Goal: Find specific page/section: Find specific page/section

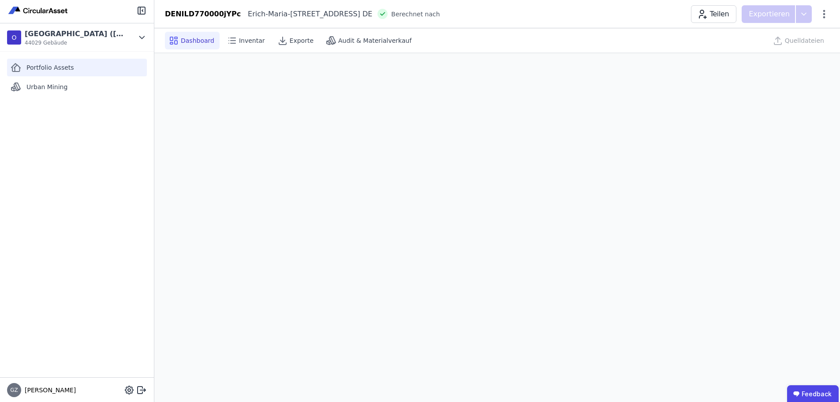
click at [58, 68] on span "Portfolio Assets" at bounding box center [50, 67] width 48 height 9
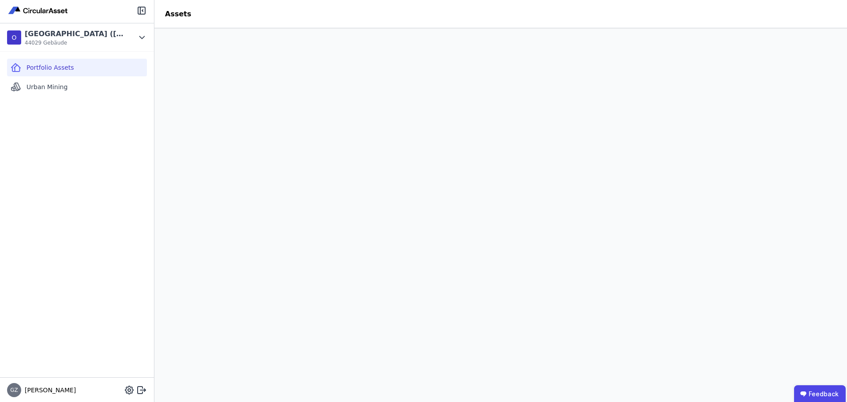
click at [174, 15] on div "Assets" at bounding box center [177, 14] width 47 height 11
click at [175, 15] on div "Assets" at bounding box center [177, 14] width 47 height 11
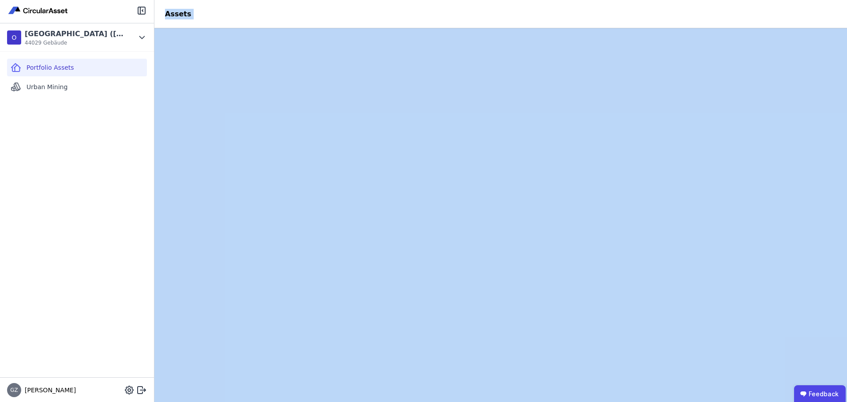
click at [175, 15] on div "Assets" at bounding box center [177, 14] width 47 height 11
click at [178, 15] on div "Assets" at bounding box center [177, 14] width 47 height 11
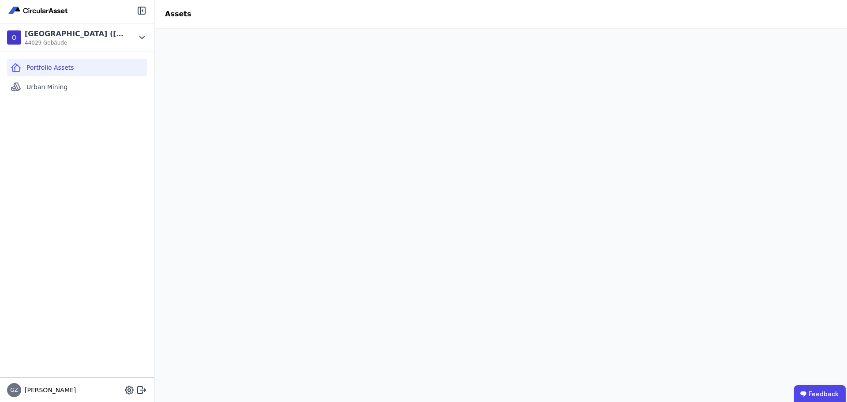
click at [179, 14] on div "Assets" at bounding box center [177, 14] width 47 height 11
click at [173, 16] on div "Assets" at bounding box center [177, 14] width 47 height 11
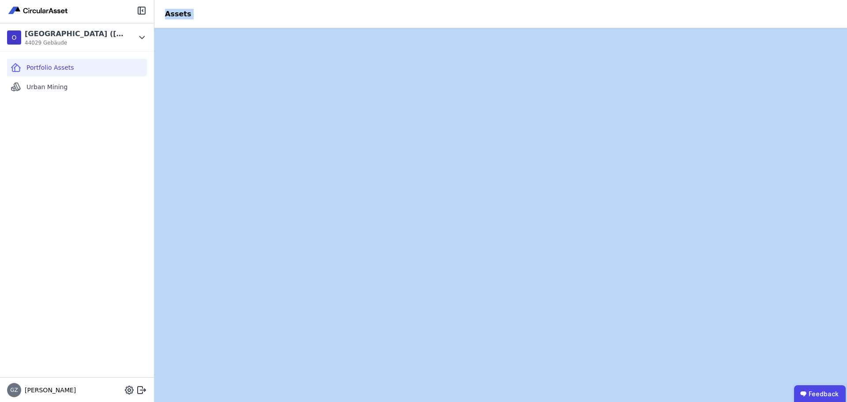
click at [173, 16] on div "Assets" at bounding box center [177, 14] width 47 height 11
click at [179, 13] on div "Assets" at bounding box center [177, 14] width 47 height 11
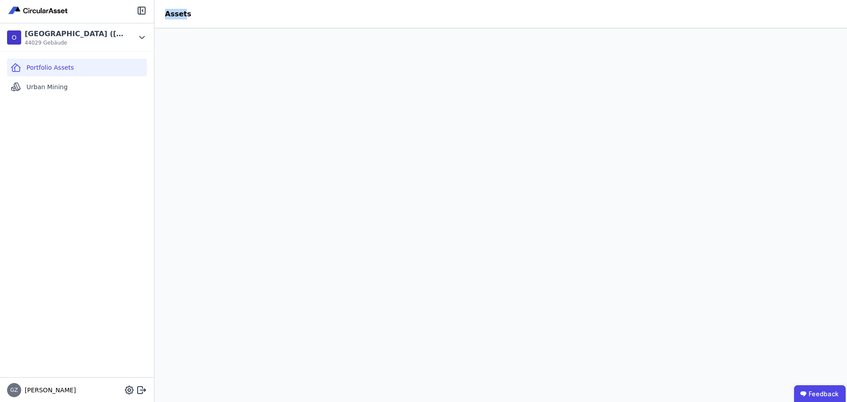
drag, startPoint x: 183, startPoint y: 14, endPoint x: 164, endPoint y: 17, distance: 19.2
click at [164, 17] on div "Assets" at bounding box center [177, 14] width 47 height 11
click at [166, 15] on div "Assets" at bounding box center [177, 14] width 47 height 11
drag, startPoint x: 166, startPoint y: 15, endPoint x: 186, endPoint y: 15, distance: 19.8
click at [186, 15] on div "Assets" at bounding box center [177, 14] width 47 height 11
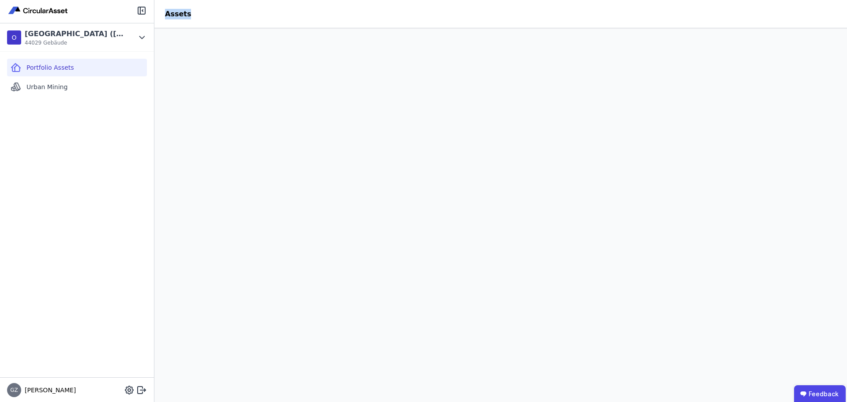
click at [179, 15] on div "Assets" at bounding box center [177, 14] width 47 height 11
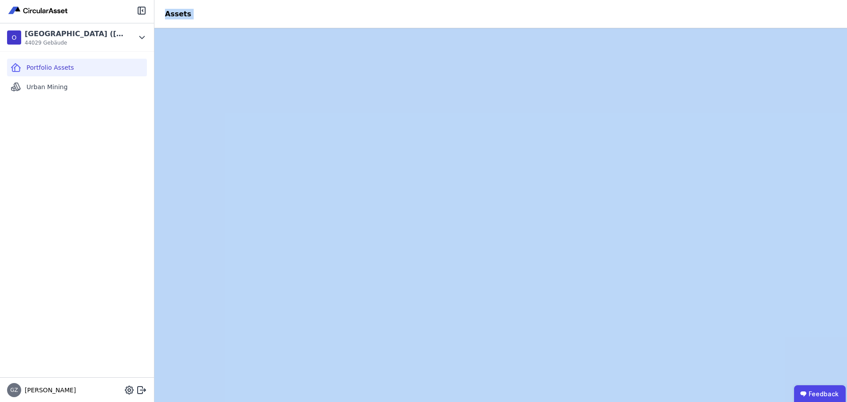
click at [179, 15] on div "Assets" at bounding box center [177, 14] width 47 height 11
click at [180, 15] on div "Assets" at bounding box center [177, 14] width 47 height 11
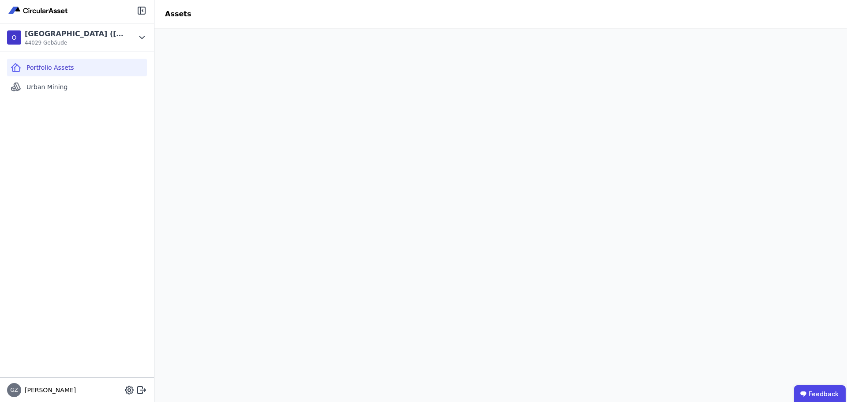
click at [180, 16] on div "Assets" at bounding box center [177, 14] width 47 height 11
click at [185, 15] on div "Assets" at bounding box center [177, 14] width 47 height 11
click at [181, 13] on div "Assets" at bounding box center [177, 14] width 47 height 11
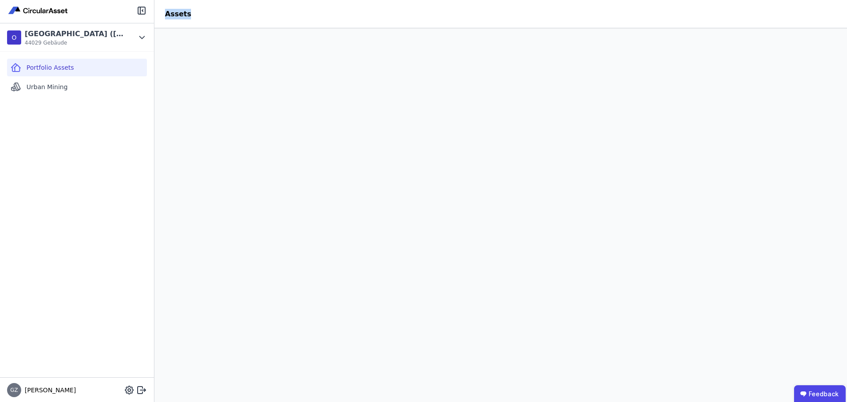
click at [173, 15] on div "Assets" at bounding box center [177, 14] width 47 height 11
click at [174, 13] on div "Assets" at bounding box center [177, 14] width 47 height 11
click at [176, 15] on div "Assets" at bounding box center [177, 14] width 47 height 11
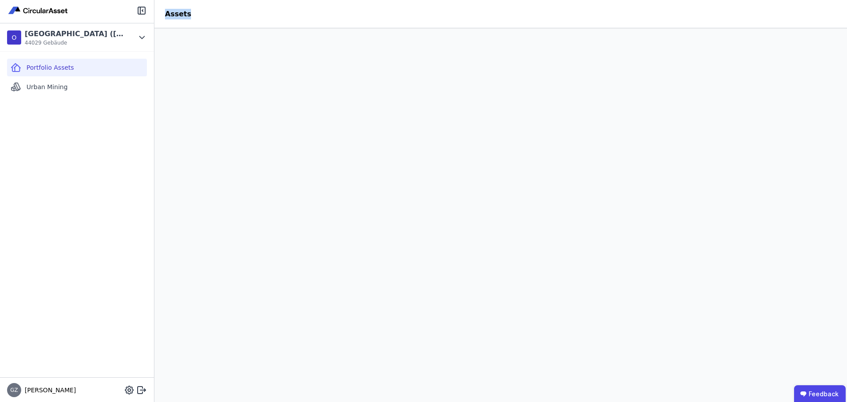
click at [176, 15] on div "Assets" at bounding box center [177, 14] width 47 height 11
click at [179, 14] on div "Assets" at bounding box center [177, 14] width 47 height 11
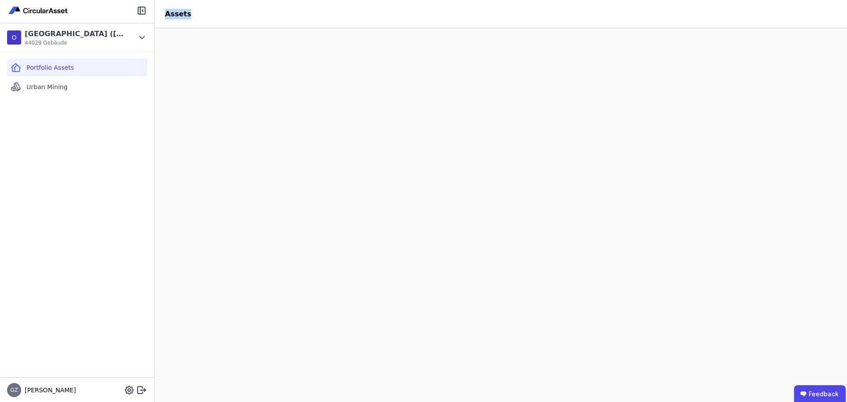
click at [179, 14] on div "Assets" at bounding box center [177, 14] width 47 height 11
click at [175, 15] on div "Assets" at bounding box center [177, 14] width 47 height 11
drag, startPoint x: 184, startPoint y: 15, endPoint x: 163, endPoint y: 15, distance: 21.2
click at [163, 15] on div "Assets" at bounding box center [177, 14] width 47 height 11
click at [166, 14] on div "Assets" at bounding box center [177, 14] width 47 height 11
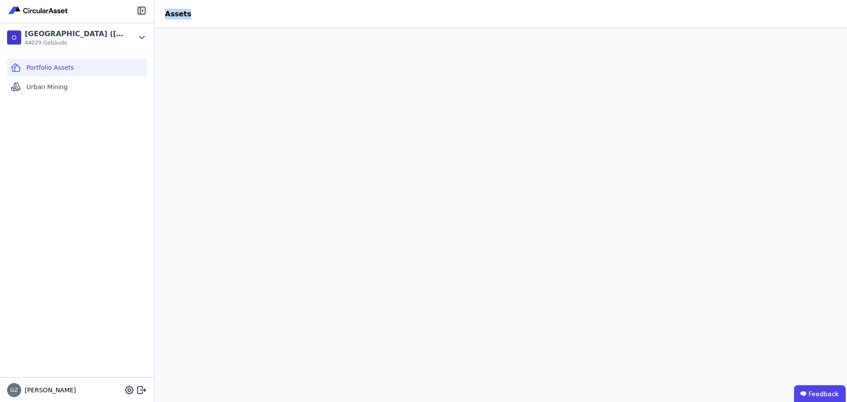
click at [166, 14] on div "Assets" at bounding box center [177, 14] width 47 height 11
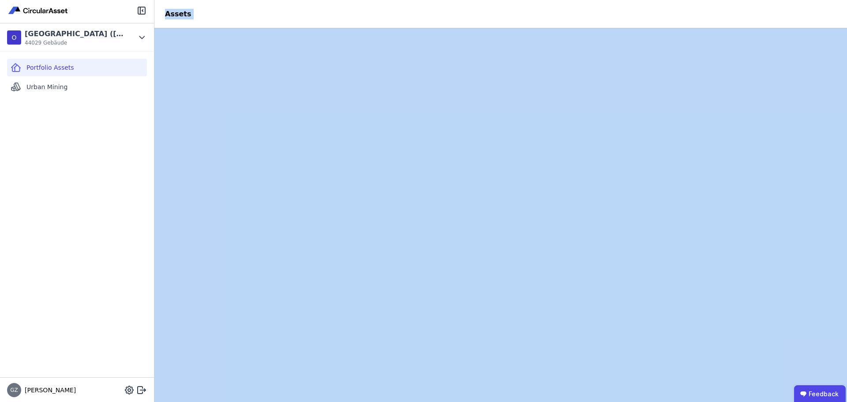
click at [166, 14] on div "Assets" at bounding box center [177, 14] width 47 height 11
click at [175, 14] on div "Assets" at bounding box center [177, 14] width 47 height 11
click at [176, 14] on div "Assets" at bounding box center [177, 14] width 47 height 11
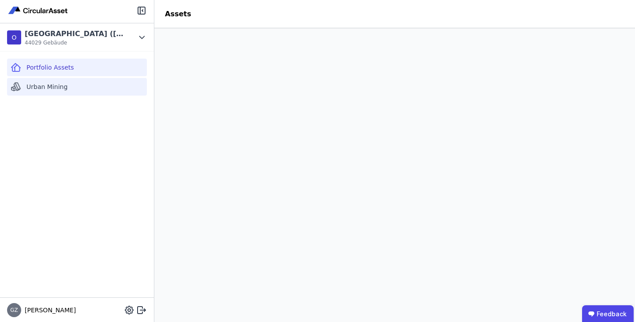
click at [61, 87] on span "Urban Mining" at bounding box center [46, 86] width 41 height 9
click at [94, 64] on div "Portfolio Assets" at bounding box center [77, 68] width 140 height 18
